Goal: Task Accomplishment & Management: Use online tool/utility

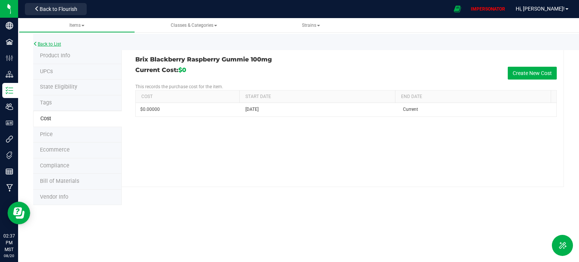
click at [52, 45] on link "Back to List" at bounding box center [47, 43] width 28 height 5
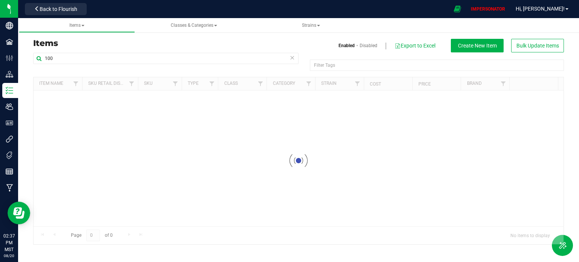
click at [57, 18] on nav "BB Manufacturing Company, LLC Back to Flourish IMPERSONATOR Hi, [PERSON_NAME]!" at bounding box center [298, 9] width 561 height 18
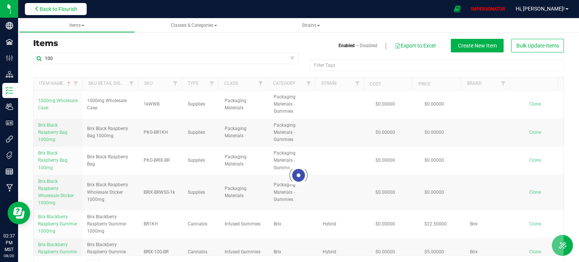
click at [67, 9] on span "Back to Flourish" at bounding box center [59, 9] width 38 height 6
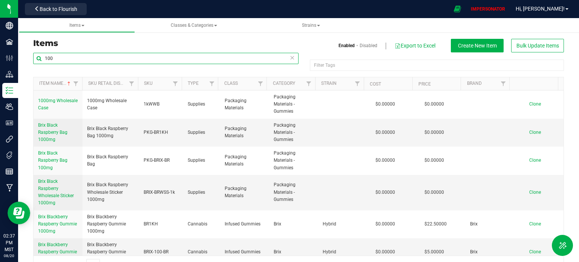
click at [56, 57] on input "100" at bounding box center [165, 58] width 265 height 11
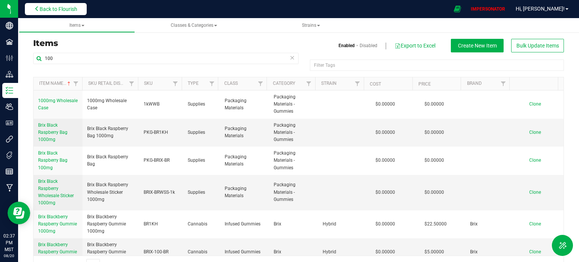
click at [61, 3] on button "Back to Flourish" at bounding box center [56, 9] width 62 height 12
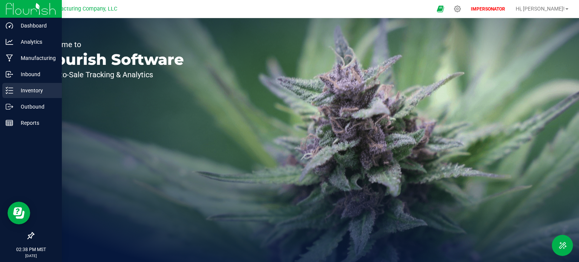
click at [16, 91] on p "Inventory" at bounding box center [35, 90] width 45 height 9
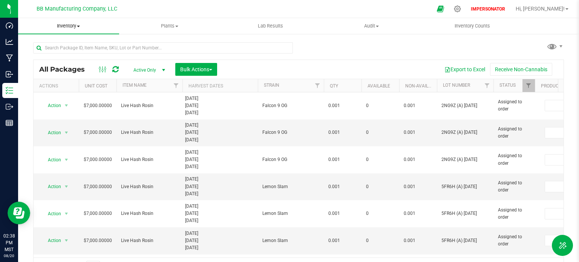
click at [66, 25] on span "Inventory" at bounding box center [68, 26] width 101 height 7
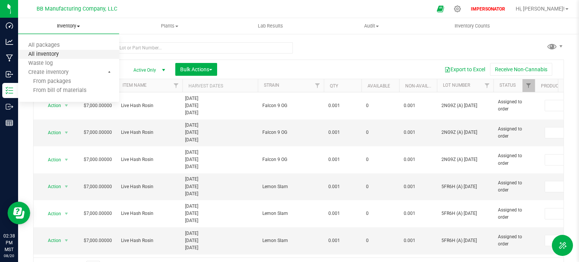
click at [46, 55] on span "All inventory" at bounding box center [43, 54] width 51 height 6
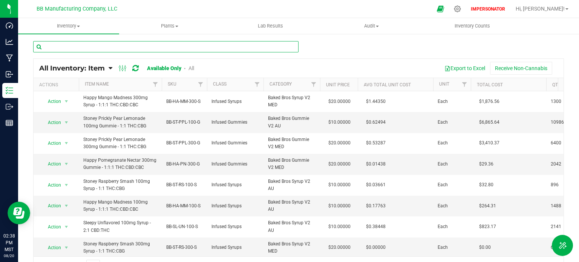
click at [110, 44] on input "text" at bounding box center [165, 46] width 265 height 11
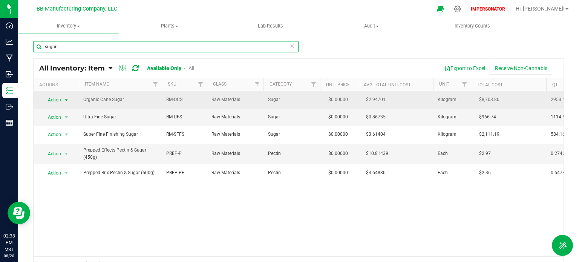
type input "sugar"
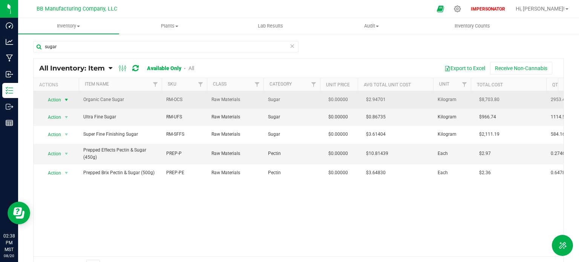
click at [52, 99] on span "Action" at bounding box center [51, 100] width 20 height 11
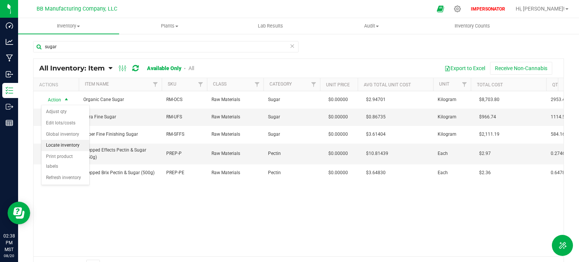
click at [55, 145] on li "Locate inventory" at bounding box center [65, 145] width 48 height 11
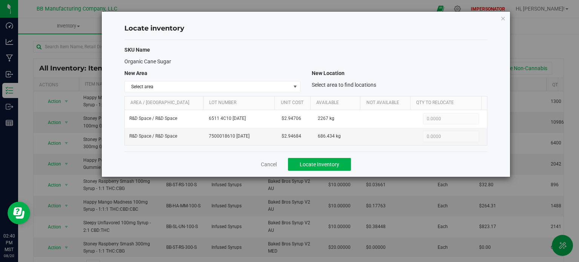
click at [12, 56] on div "Locate inventory SKU Name Organic Cane Sugar New Area New Location Select area …" at bounding box center [292, 131] width 584 height 262
click at [273, 166] on link "Cancel" at bounding box center [269, 165] width 16 height 8
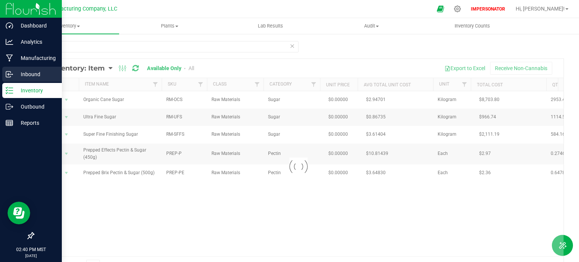
click at [16, 73] on p "Inbound" at bounding box center [35, 74] width 45 height 9
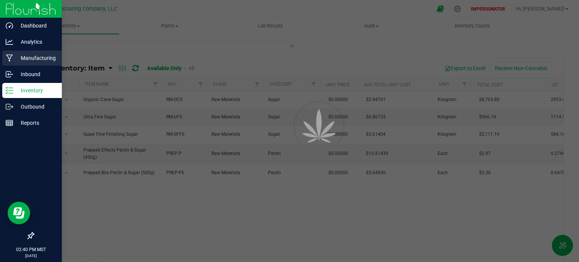
click at [24, 61] on p "Manufacturing" at bounding box center [35, 58] width 45 height 9
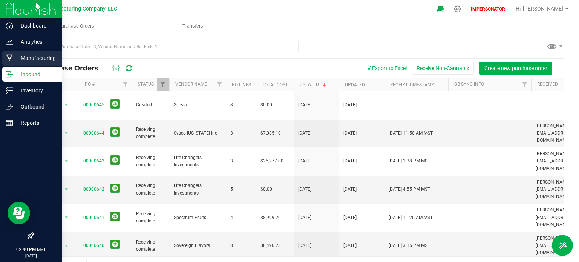
click at [24, 61] on p "Manufacturing" at bounding box center [35, 58] width 45 height 9
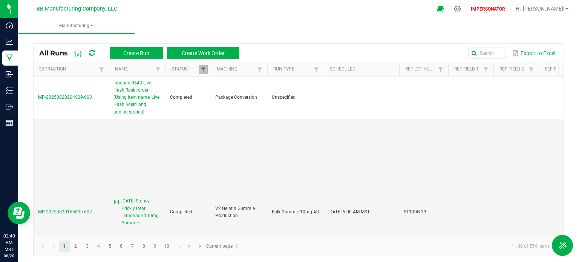
click at [202, 71] on span at bounding box center [203, 70] width 6 height 6
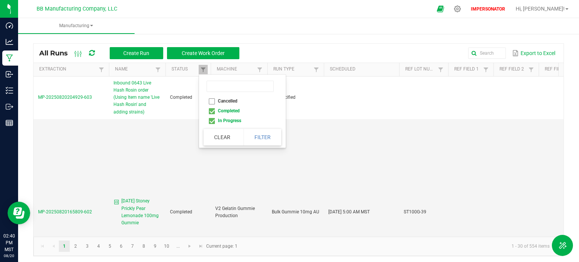
click at [211, 112] on li "Completed" at bounding box center [239, 111] width 73 height 10
checkbox input "false"
click at [259, 132] on button "Filter" at bounding box center [262, 137] width 38 height 17
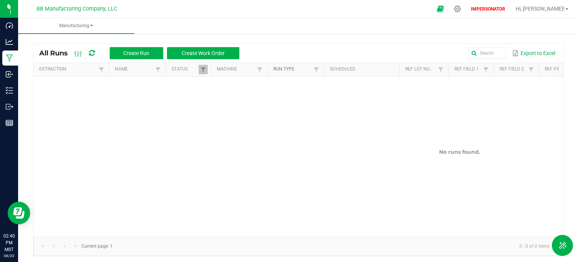
click at [306, 70] on link "Run Type" at bounding box center [292, 69] width 38 height 6
click at [471, 69] on link "Ref Field 1" at bounding box center [467, 69] width 27 height 6
click at [485, 67] on span at bounding box center [486, 70] width 6 height 6
click at [204, 69] on span at bounding box center [203, 70] width 6 height 6
click at [210, 109] on li "Completed" at bounding box center [239, 111] width 73 height 10
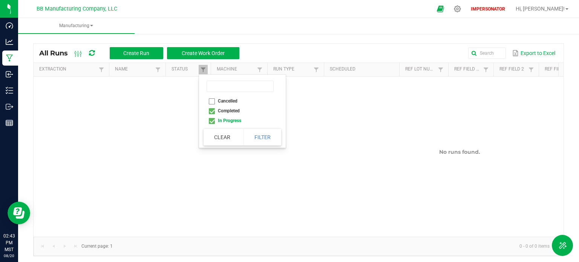
checkbox input "true"
click at [211, 121] on li "In Progress" at bounding box center [239, 121] width 73 height 10
checkbox Progress "false"
click at [271, 136] on button "Filter" at bounding box center [262, 137] width 38 height 17
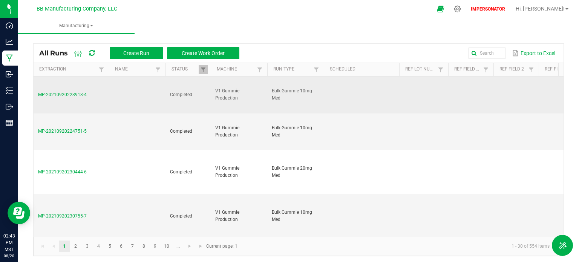
click at [66, 94] on span "MP-20210920223913-4" at bounding box center [62, 94] width 49 height 5
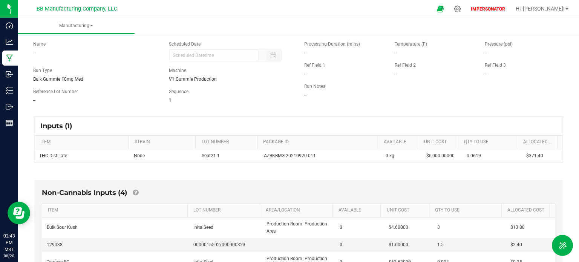
scroll to position [23, 0]
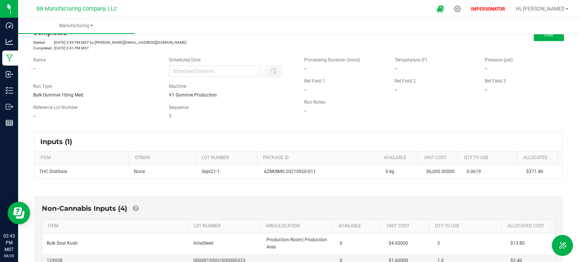
click at [547, 33] on ul "Manufacturing" at bounding box center [307, 26] width 579 height 16
click at [544, 36] on span "Edit" at bounding box center [548, 34] width 9 height 6
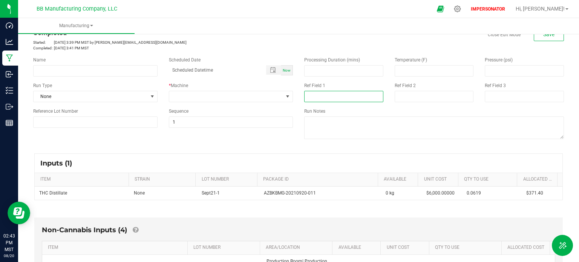
click at [306, 95] on input at bounding box center [343, 96] width 79 height 11
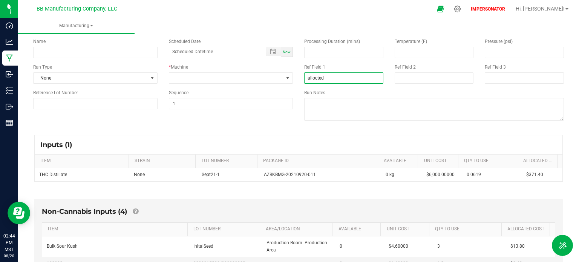
scroll to position [35, 0]
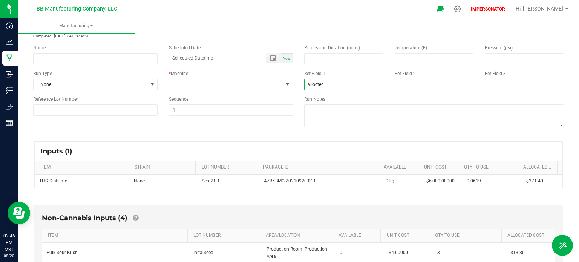
click at [334, 86] on input "allocted" at bounding box center [343, 84] width 79 height 11
drag, startPoint x: 334, startPoint y: 86, endPoint x: 299, endPoint y: 84, distance: 35.1
click at [299, 84] on div "Ref Field 1 allocted" at bounding box center [343, 80] width 90 height 20
type input "co"
